Goal: Transaction & Acquisition: Purchase product/service

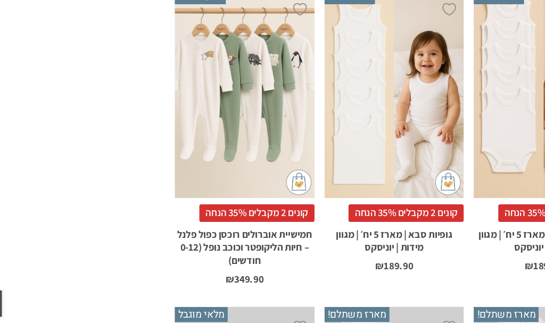
scroll to position [790, 0]
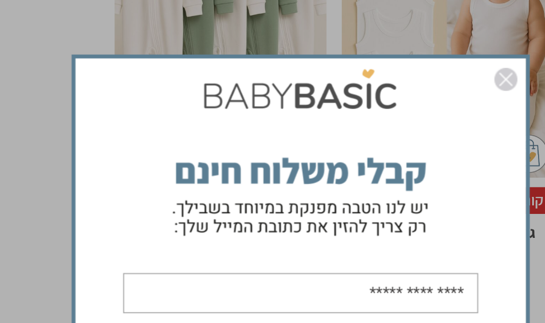
click at [381, 155] on img "סגור" at bounding box center [387, 161] width 13 height 13
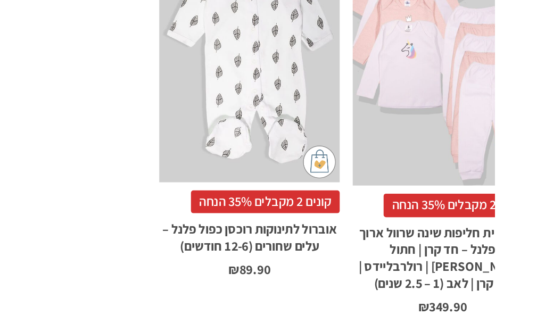
scroll to position [974, 0]
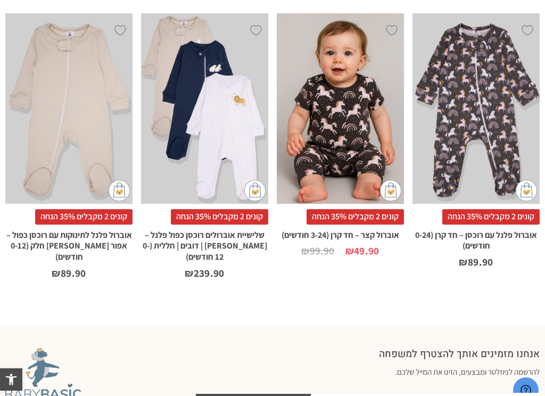
scroll to position [703, 0]
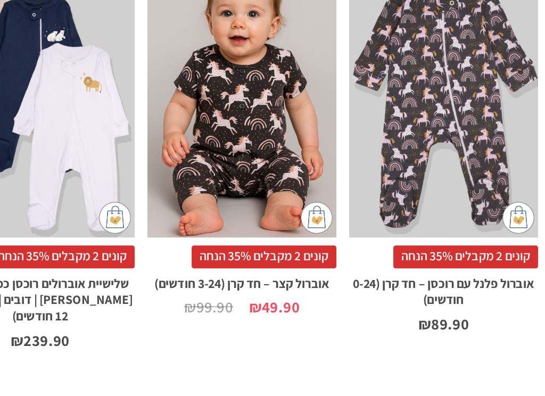
click at [442, 210] on span "קונים 2 מקבלים 35% הנחה" at bounding box center [490, 217] width 97 height 15
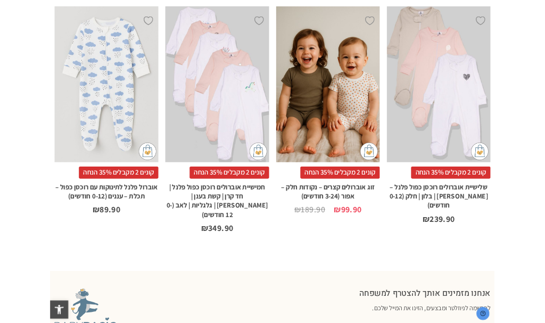
scroll to position [618, 0]
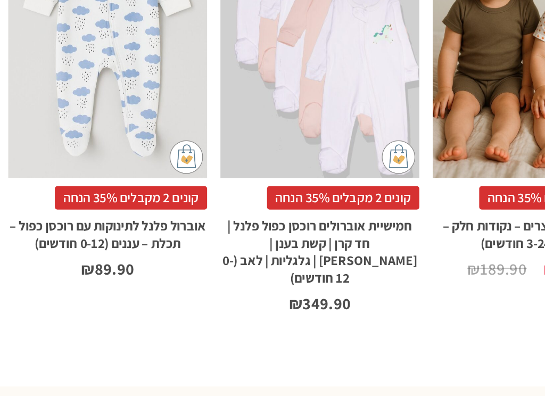
click at [107, 204] on span "קונים 2 מקבלים 35% הנחה" at bounding box center [83, 211] width 97 height 15
click at [99, 88] on div "x בחירת מידה 0-3m 3-6m 6-12m" at bounding box center [68, 103] width 127 height 191
click at [119, 204] on span "קונים 2 מקבלים 35% הנחה" at bounding box center [83, 211] width 97 height 15
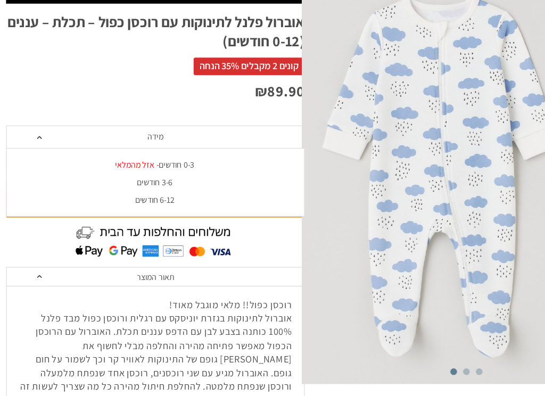
scroll to position [117, 0]
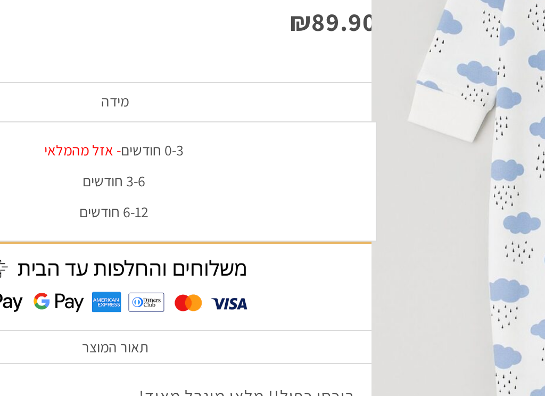
click at [68, 155] on div "3-6 חודשים" at bounding box center [136, 159] width 262 height 9
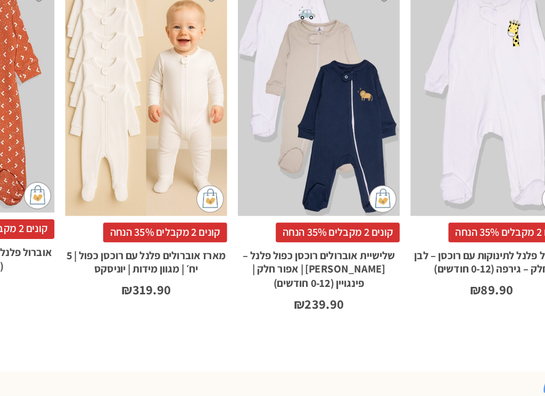
scroll to position [637, 0]
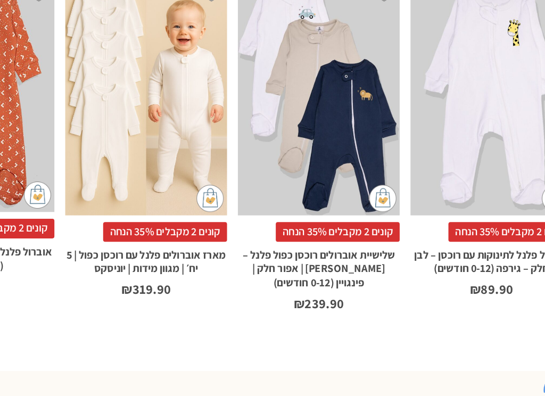
click at [307, 259] on span "קונים 2 מקבלים 35% הנחה" at bounding box center [355, 266] width 97 height 15
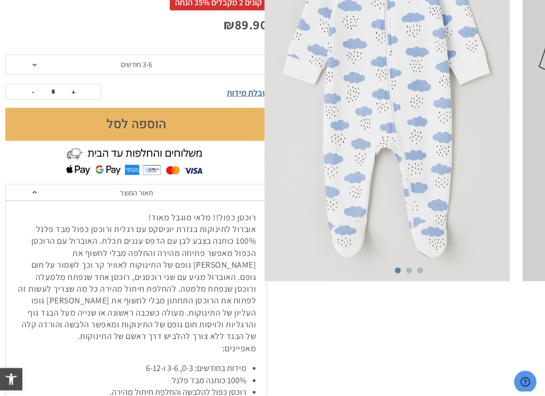
scroll to position [173, 0]
click at [417, 174] on img at bounding box center [387, 99] width 245 height 368
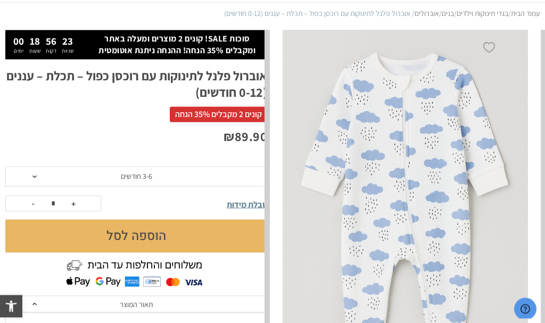
scroll to position [67, 0]
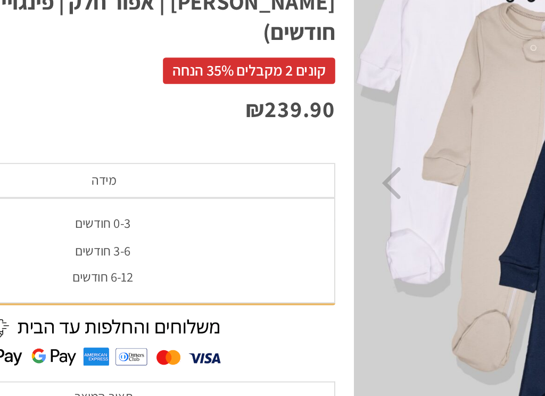
click at [70, 220] on div "3-6 חודשים" at bounding box center [136, 224] width 262 height 9
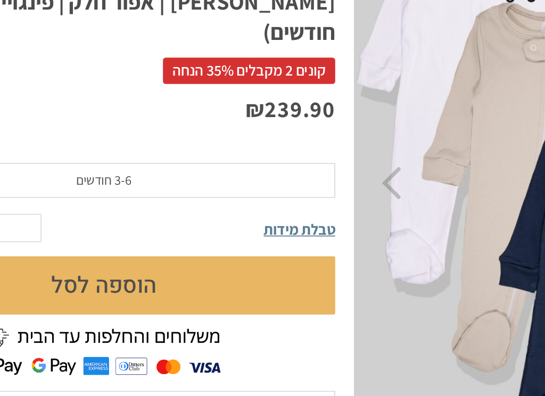
click at [102, 228] on button "הוספה לסל" at bounding box center [136, 244] width 262 height 33
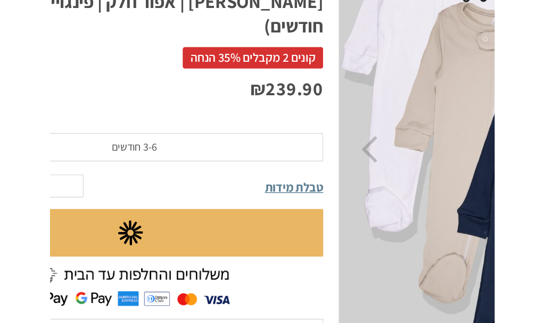
scroll to position [61, 0]
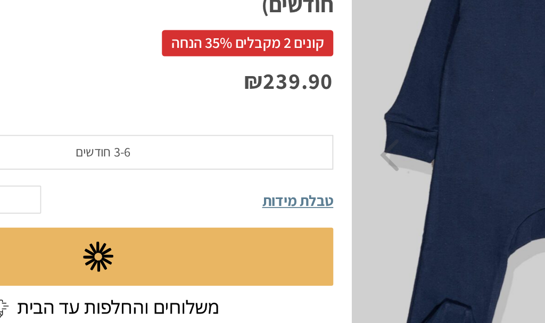
click at [289, 75] on img at bounding box center [388, 226] width 222 height 328
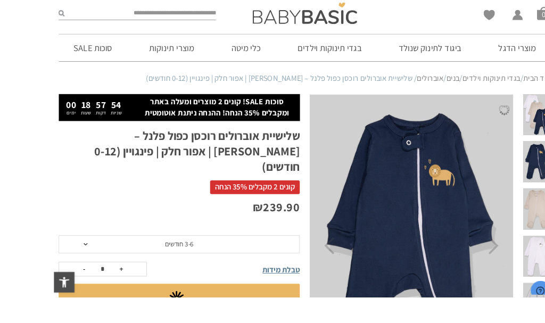
scroll to position [30, 0]
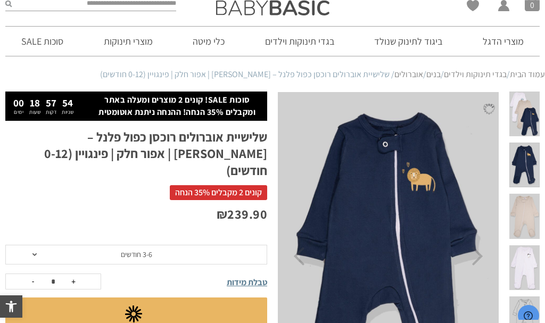
click at [454, 191] on img at bounding box center [388, 256] width 222 height 328
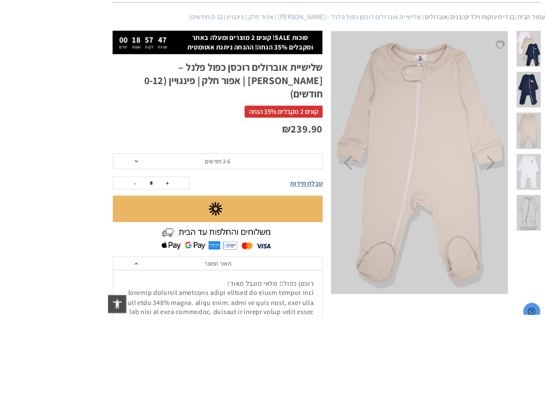
scroll to position [156, 0]
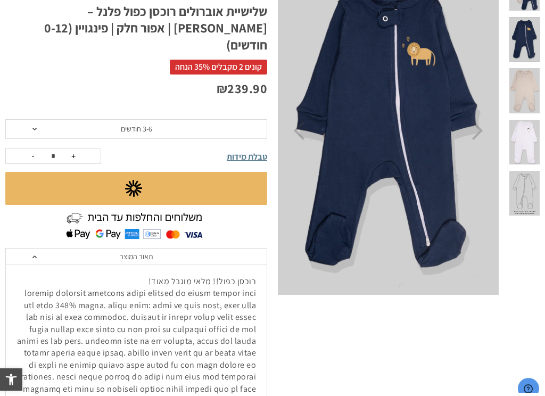
click at [410, 251] on img at bounding box center [388, 130] width 222 height 328
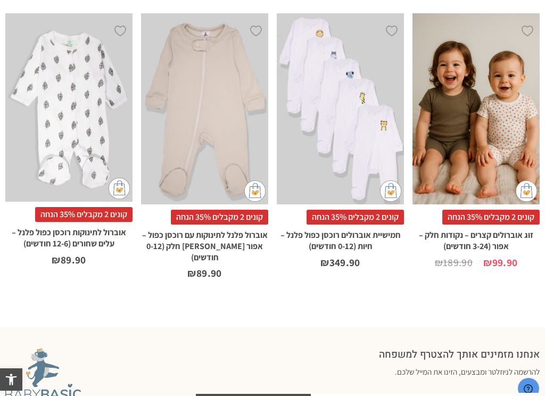
scroll to position [734, 0]
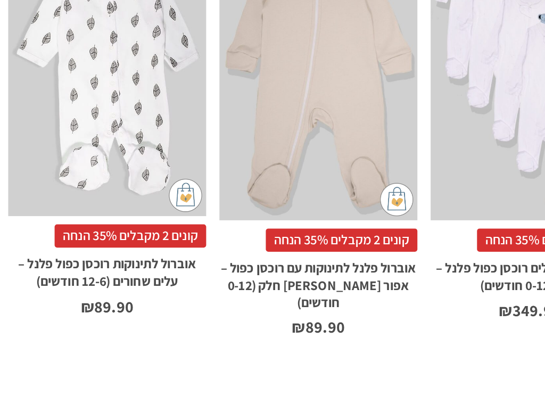
click at [109, 208] on span "קונים 2 מקבלים 35% הנחה" at bounding box center [83, 215] width 97 height 15
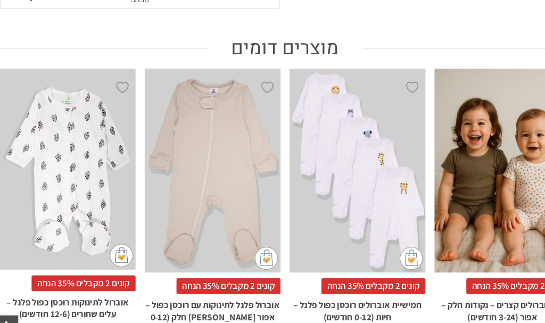
scroll to position [676, 0]
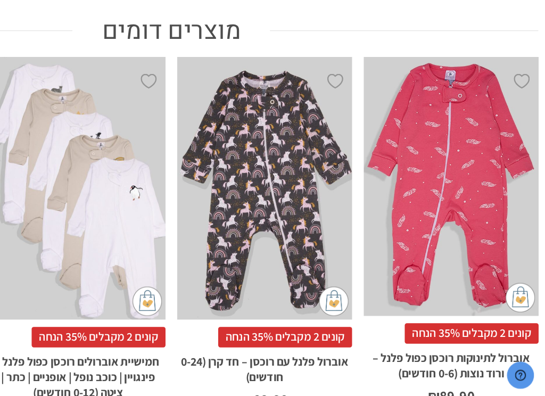
scroll to position [597, 0]
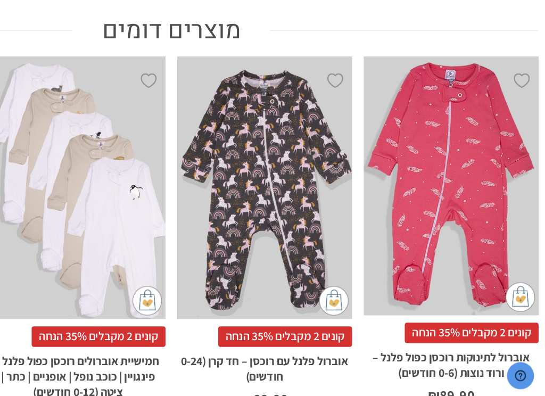
click at [307, 323] on span "קונים 2 מקבלים 35% הנחה" at bounding box center [355, 352] width 97 height 15
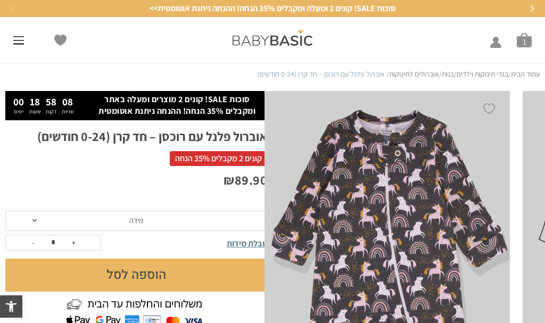
click at [39, 220] on span "מידה" at bounding box center [136, 221] width 262 height 20
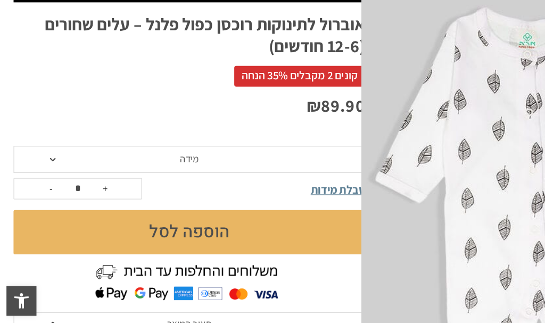
scroll to position [45, 0]
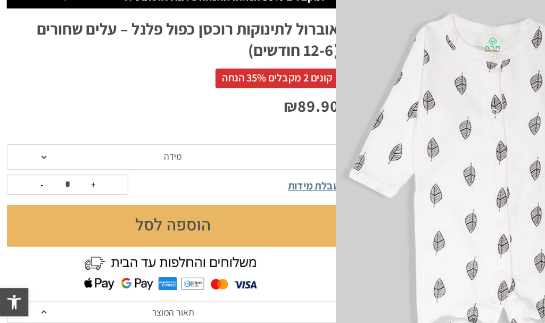
click at [36, 191] on span at bounding box center [34, 192] width 4 height 3
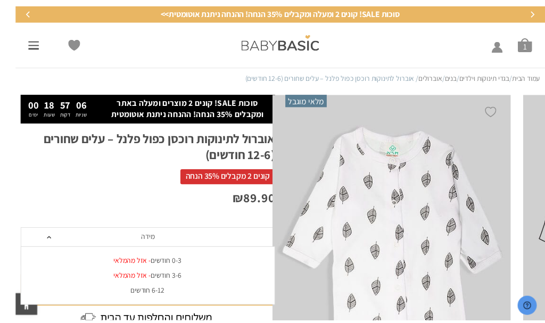
scroll to position [26, 0]
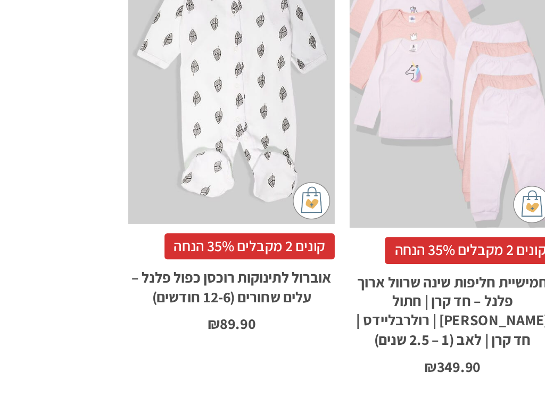
scroll to position [976, 0]
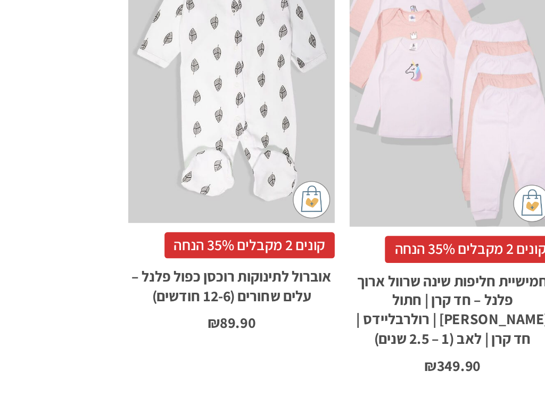
click at [190, 302] on span "קונים 2 מקבלים 35% הנחה" at bounding box center [238, 309] width 97 height 15
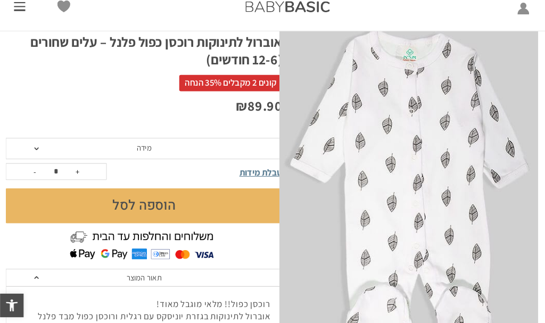
scroll to position [102, 0]
click at [135, 152] on span "מידה" at bounding box center [136, 157] width 14 height 10
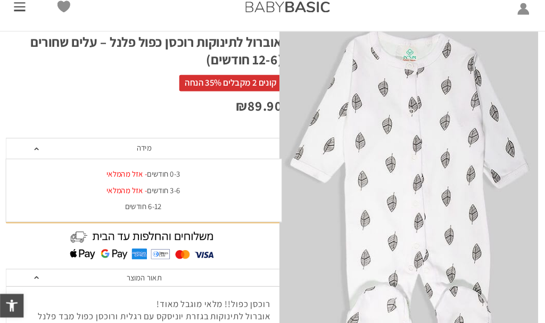
scroll to position [0, 0]
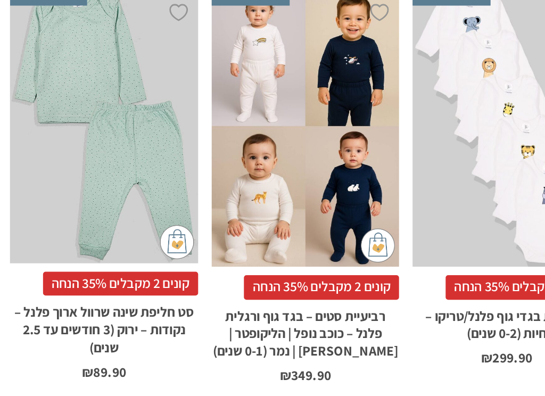
scroll to position [1509, 0]
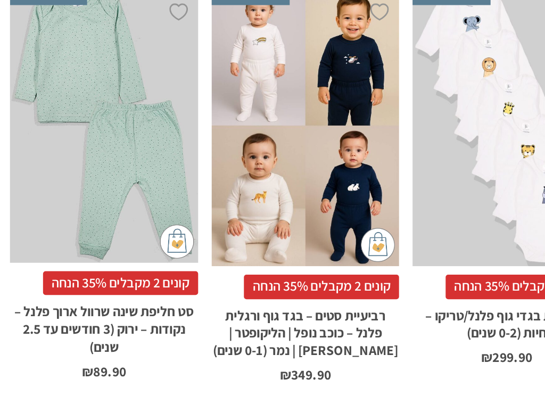
click at [316, 320] on span "קונים 2 מקבלים 35% הנחה" at bounding box center [364, 327] width 97 height 15
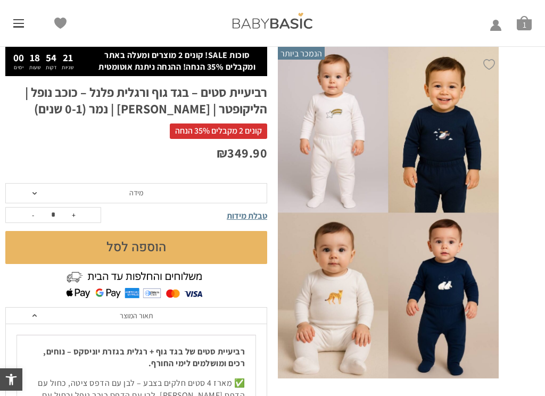
scroll to position [66, 0]
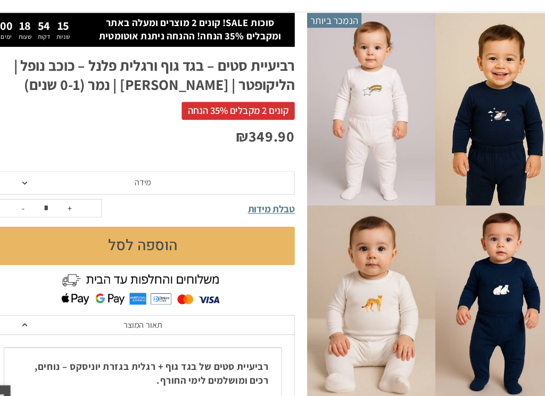
click at [129, 188] on span "מידה" at bounding box center [136, 193] width 14 height 10
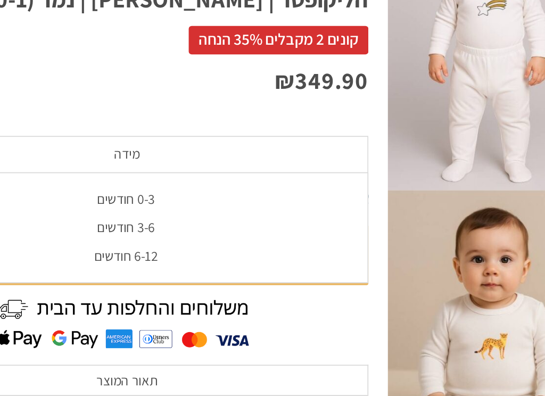
click at [79, 229] on div "3-6 חודשים" at bounding box center [136, 233] width 262 height 9
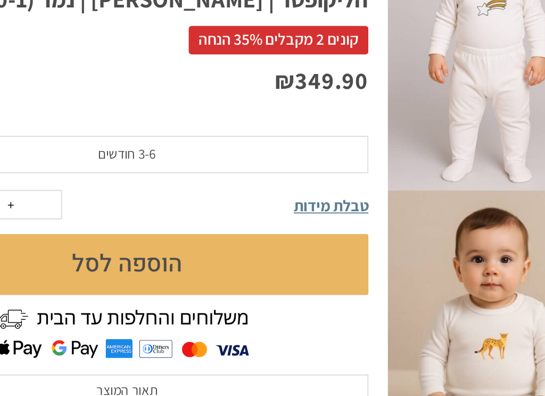
click at [85, 237] on button "הוספה לסל" at bounding box center [136, 253] width 262 height 33
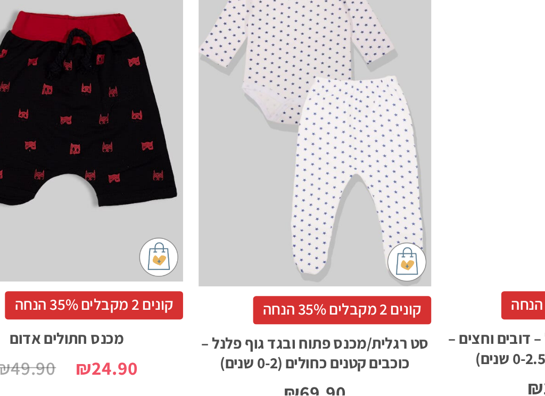
scroll to position [641, 0]
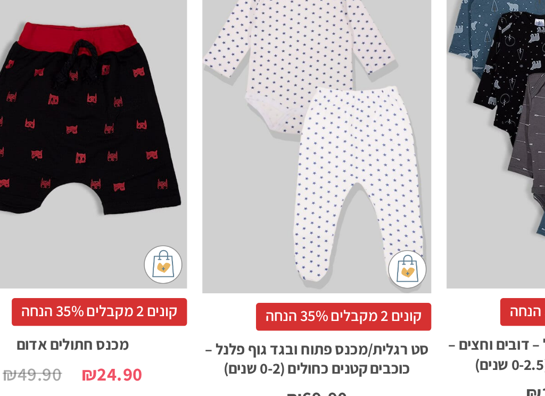
click at [307, 323] on span "קונים 2 מקבלים 35% הנחה" at bounding box center [355, 346] width 97 height 15
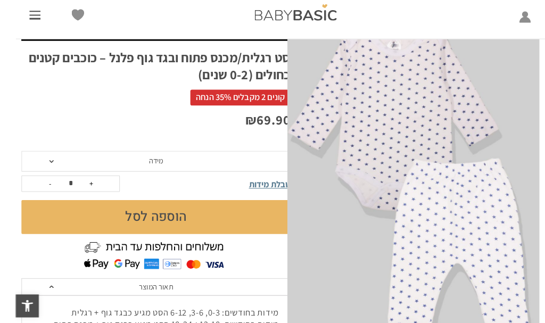
scroll to position [84, 0]
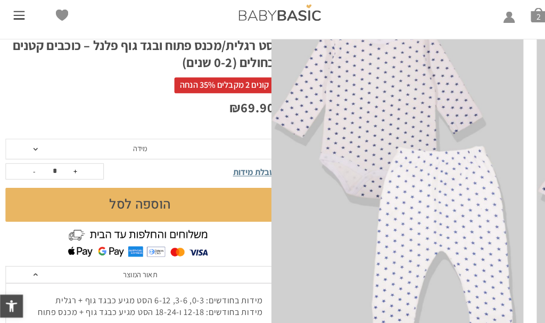
click at [38, 144] on span "מידה" at bounding box center [136, 154] width 262 height 20
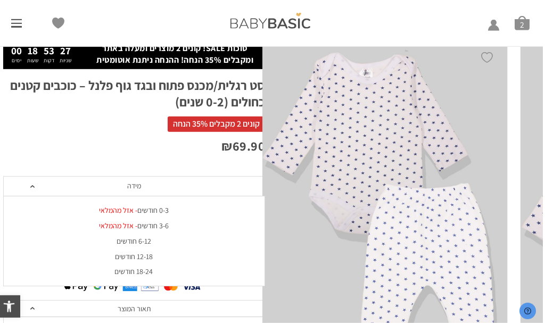
scroll to position [54, 0]
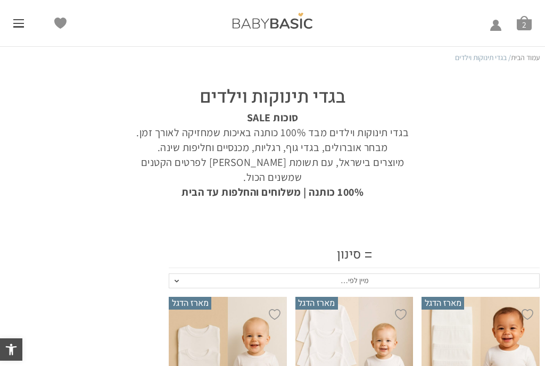
scroll to position [509, 0]
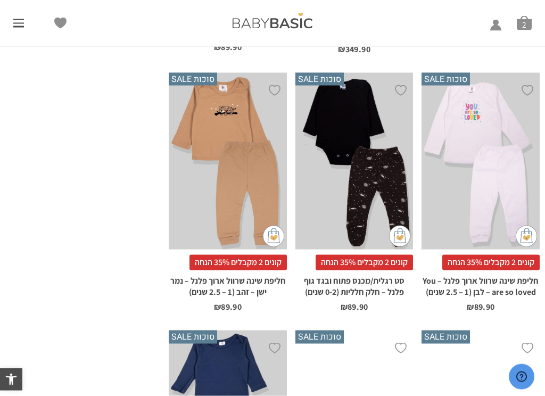
scroll to position [1852, 0]
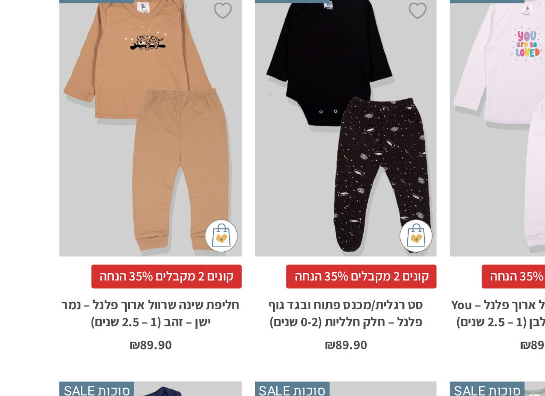
click at [316, 246] on span "קונים 2 מקבלים 35% הנחה" at bounding box center [364, 253] width 97 height 15
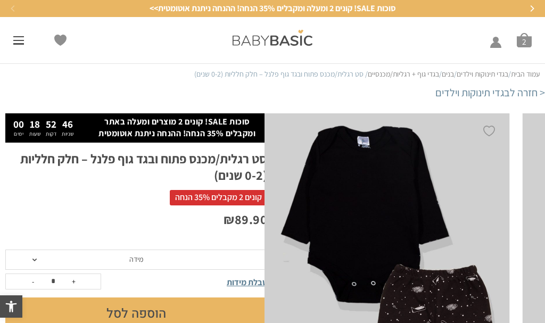
click at [141, 262] on span "מידה" at bounding box center [136, 259] width 14 height 10
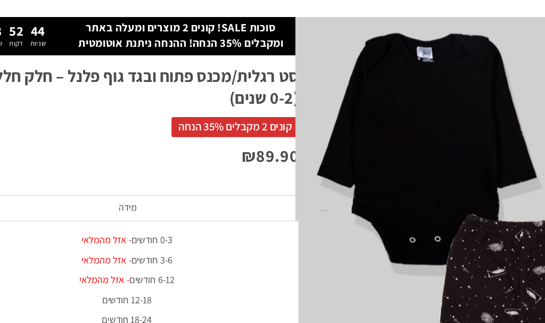
scroll to position [30, 0]
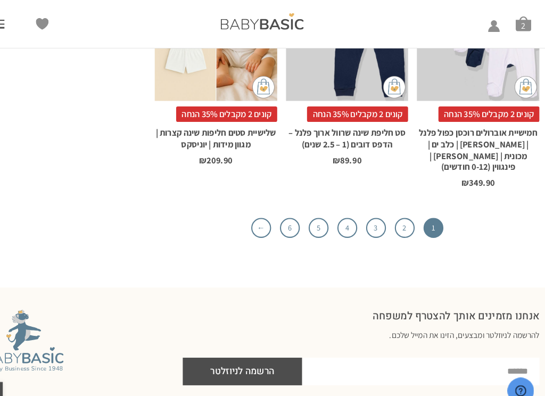
scroll to position [4394, 0]
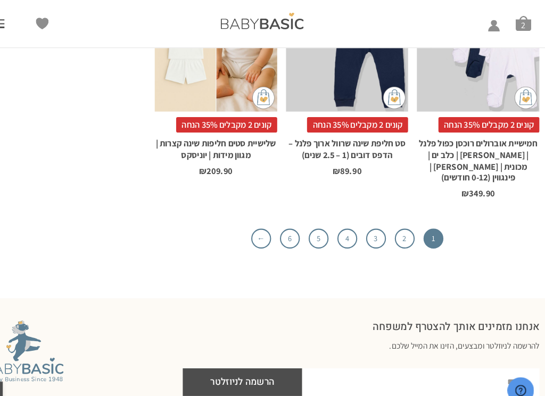
click at [400, 221] on link "2" at bounding box center [409, 230] width 19 height 19
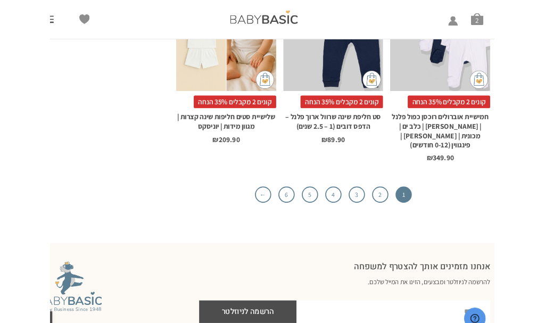
scroll to position [4413, 0]
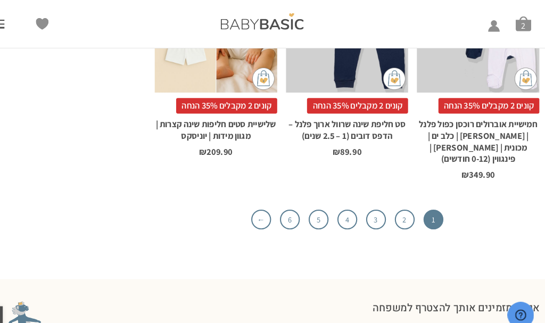
click at [400, 202] on link "2" at bounding box center [409, 211] width 19 height 19
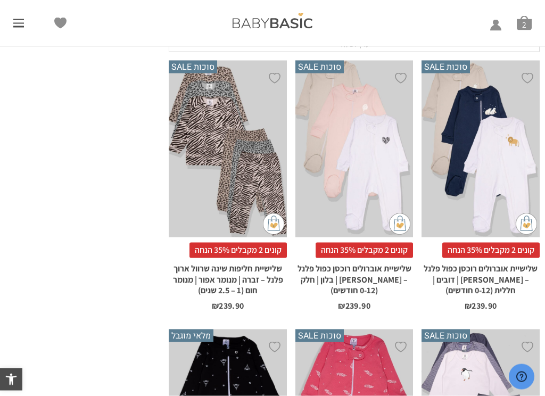
scroll to position [164, 0]
click at [496, 247] on span "קונים 2 מקבלים 35% הנחה" at bounding box center [490, 249] width 97 height 15
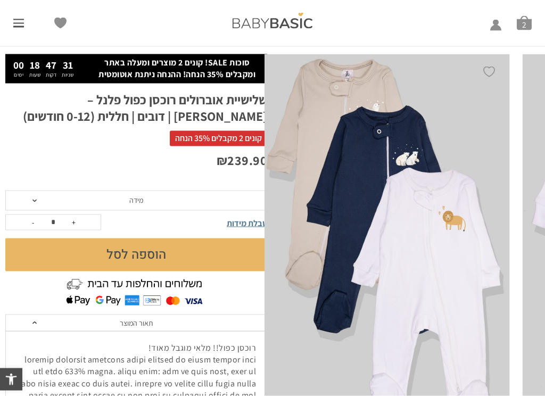
scroll to position [60, 0]
click at [40, 200] on span "מידה" at bounding box center [136, 200] width 262 height 20
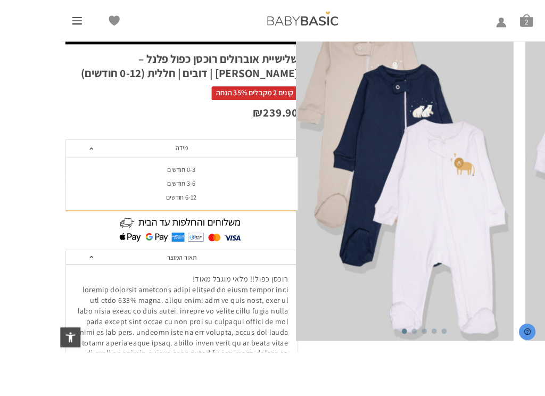
scroll to position [152, 0]
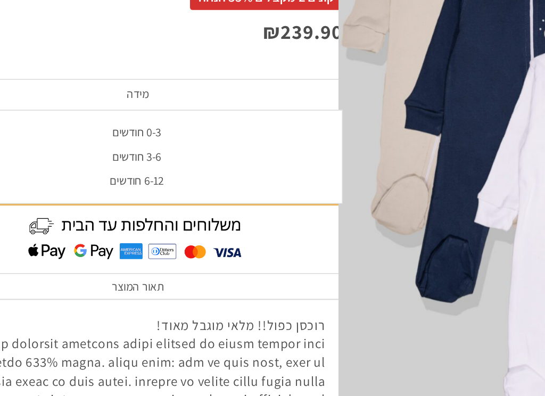
click at [100, 143] on div "3-6 חודשים" at bounding box center [136, 147] width 262 height 9
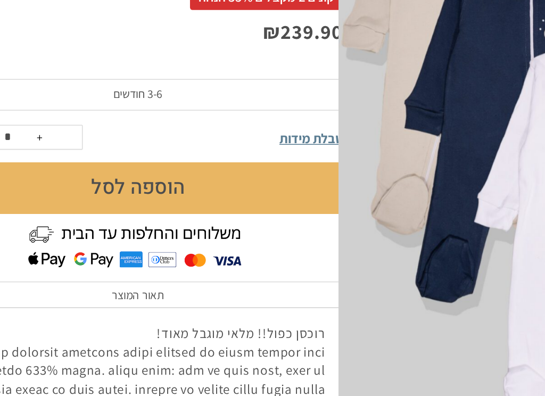
click at [143, 151] on button "הוספה לסל" at bounding box center [136, 167] width 262 height 33
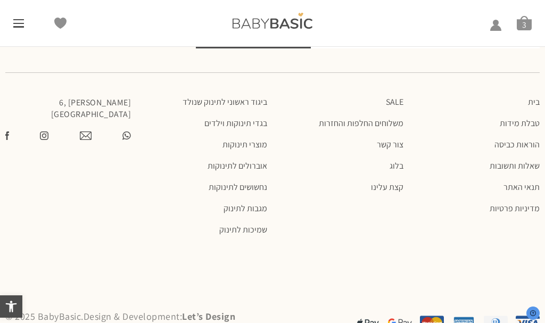
scroll to position [1116, 0]
